Goal: Use online tool/utility: Utilize a website feature to perform a specific function

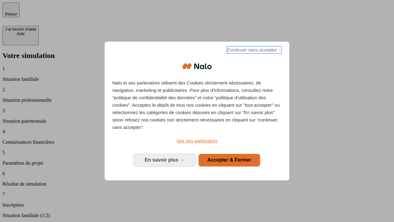
click at [254, 51] on span "Continuer sans accepter →" at bounding box center [254, 49] width 55 height 7
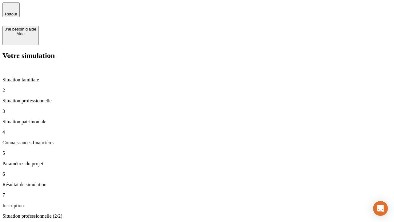
type input "30 000"
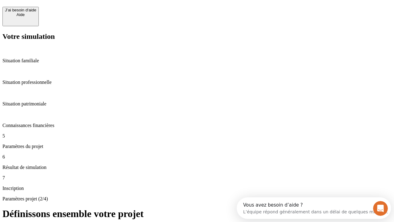
scroll to position [12, 0]
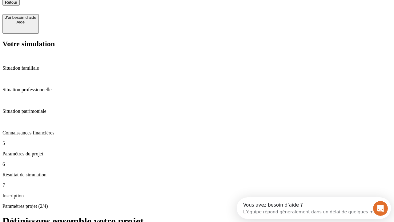
type input "25"
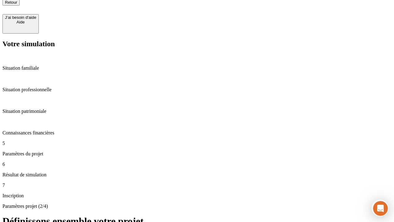
type input "64"
type input "1 000"
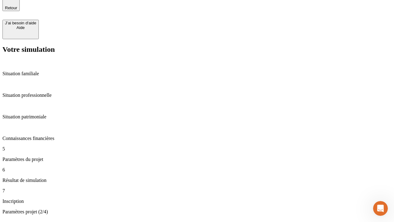
type input "640"
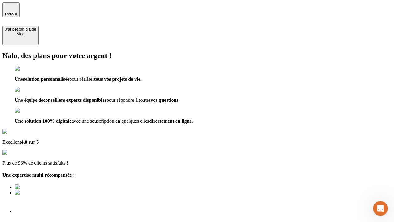
type input "[EMAIL_ADDRESS][PERSON_NAME][DOMAIN_NAME]"
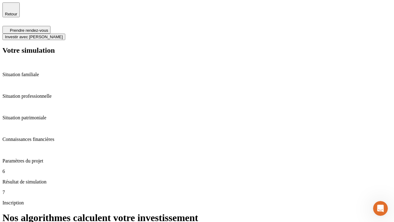
click at [63, 34] on span "Investir avec [PERSON_NAME]" at bounding box center [34, 36] width 58 height 5
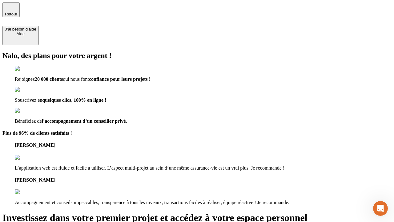
type input "[PERSON_NAME][EMAIL_ADDRESS][DOMAIN_NAME]"
